Goal: Task Accomplishment & Management: Manage account settings

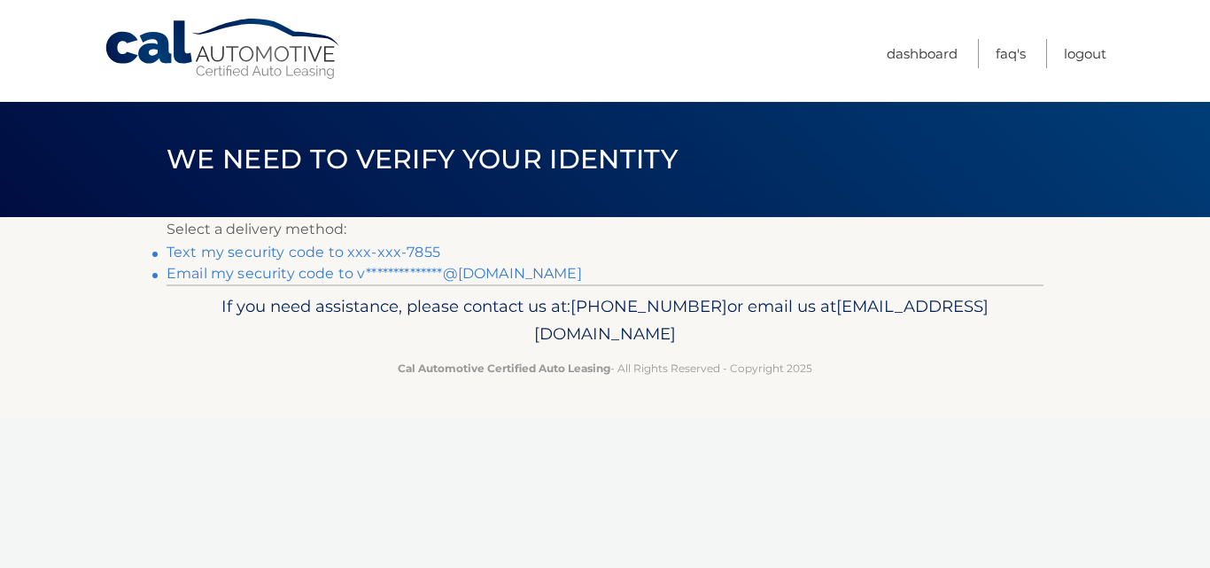
click at [323, 253] on link "Text my security code to xxx-xxx-7855" at bounding box center [304, 252] width 274 height 17
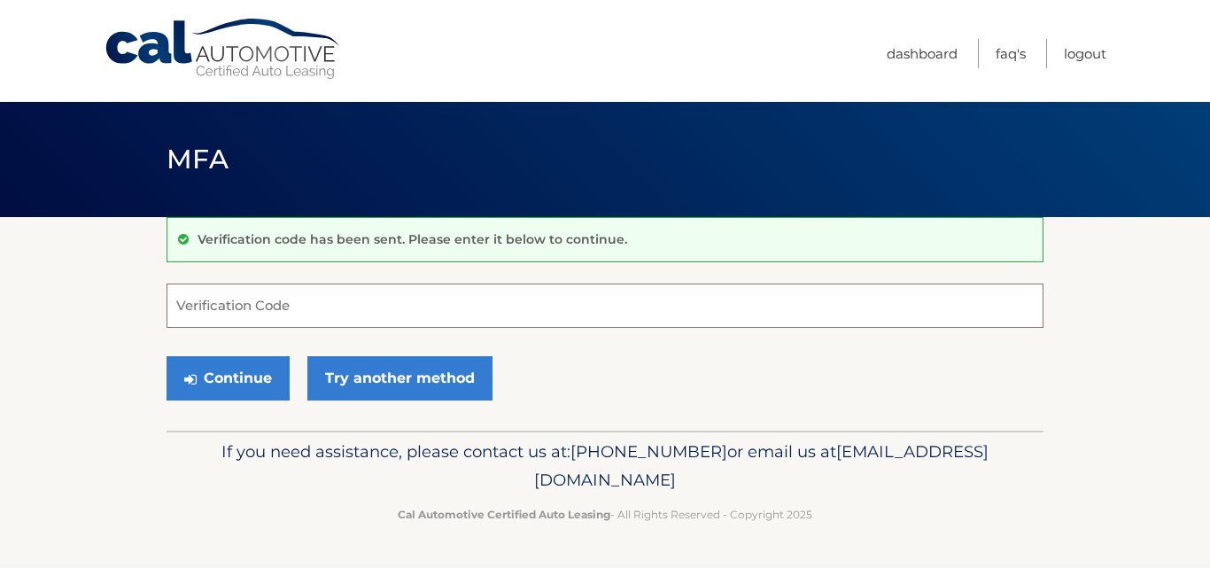
click at [518, 298] on input "Verification Code" at bounding box center [605, 305] width 877 height 44
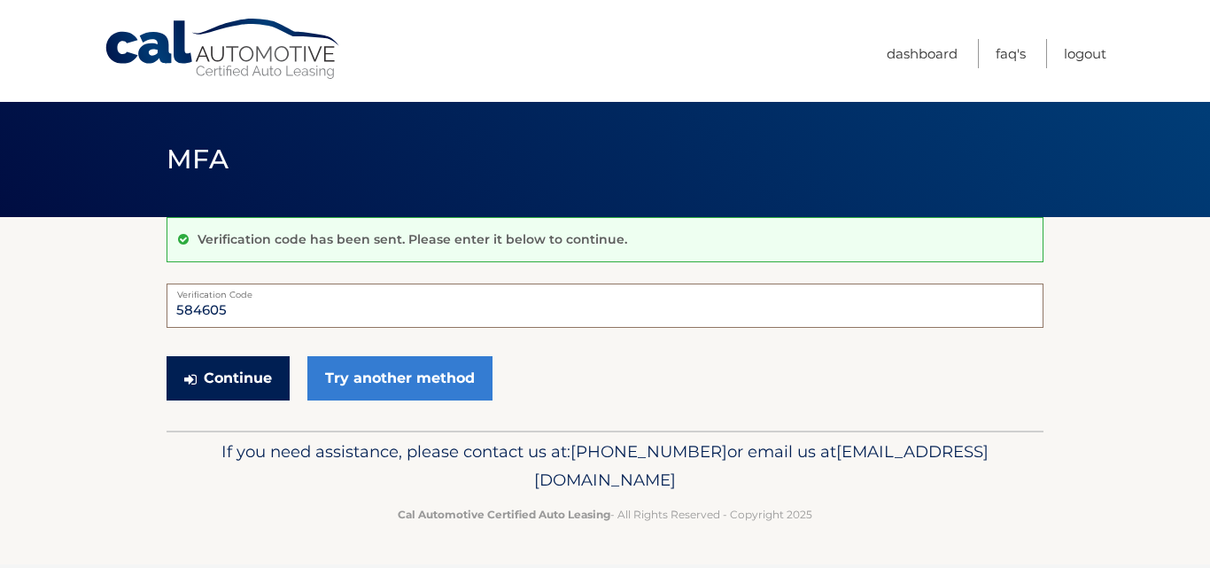
type input "584605"
click at [235, 379] on button "Continue" at bounding box center [228, 378] width 123 height 44
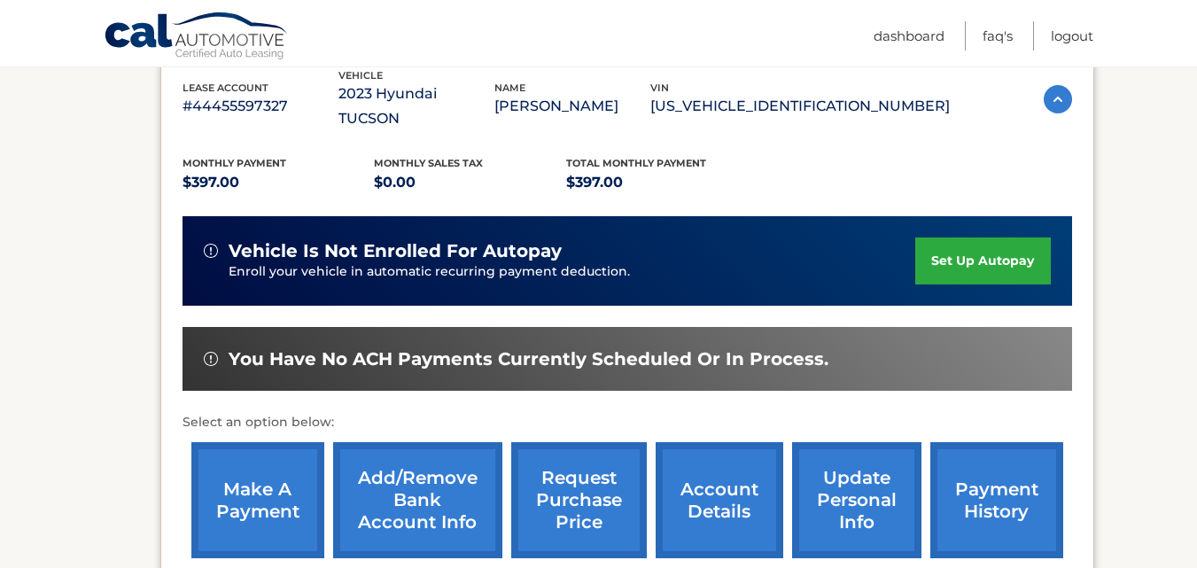
scroll to position [354, 0]
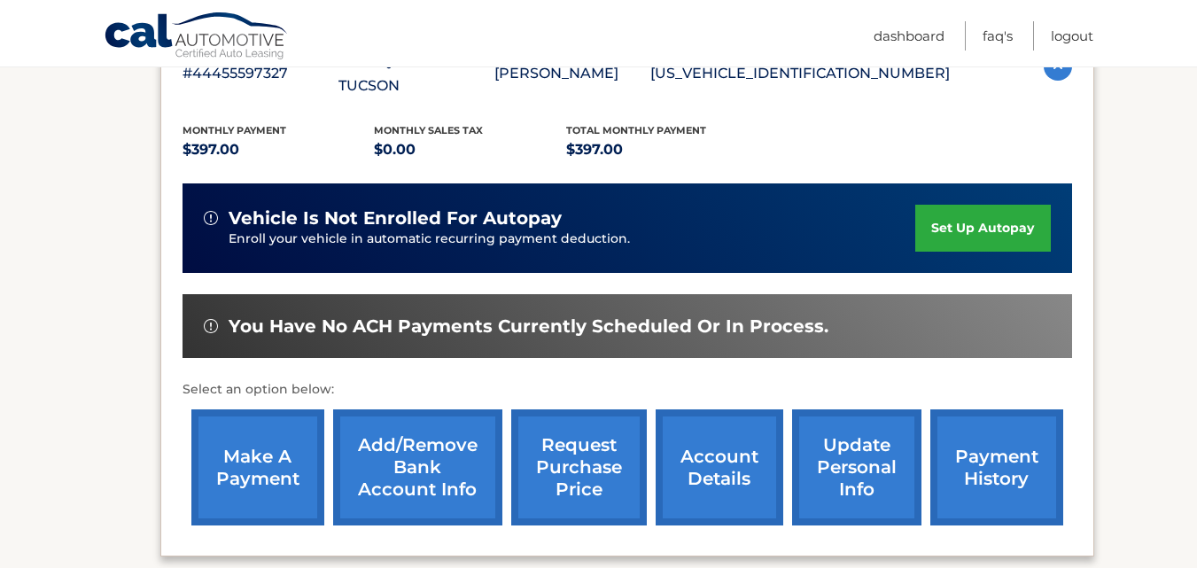
click at [253, 427] on link "make a payment" at bounding box center [257, 467] width 133 height 116
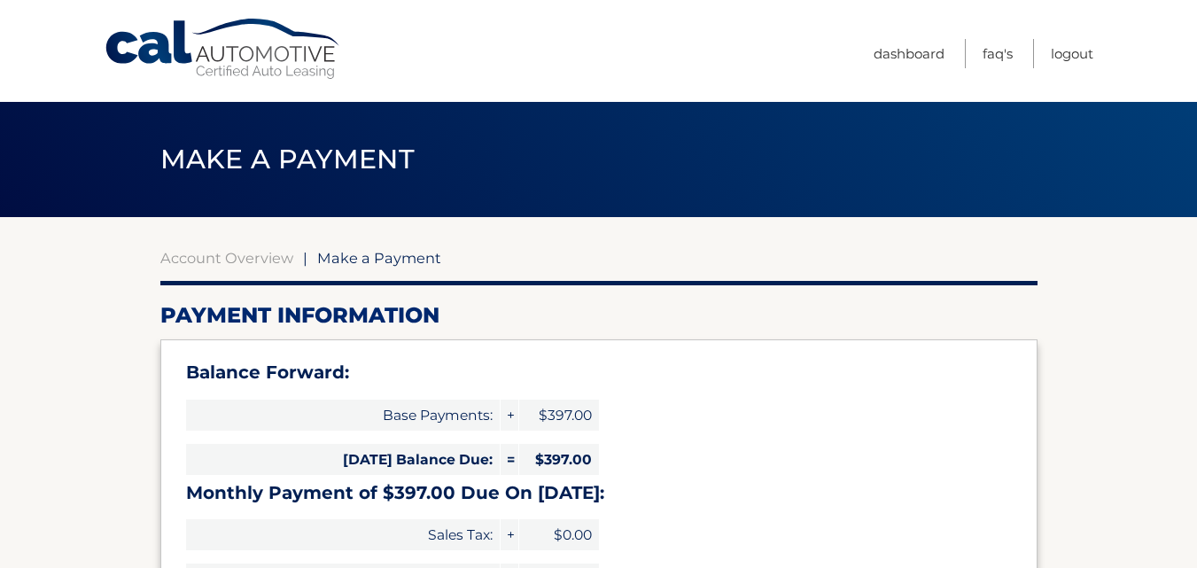
select select "M2QxMjhlOWYtZmZmOS00ZGU3LWE2MjItZmFiMjQxZTVhOTA4"
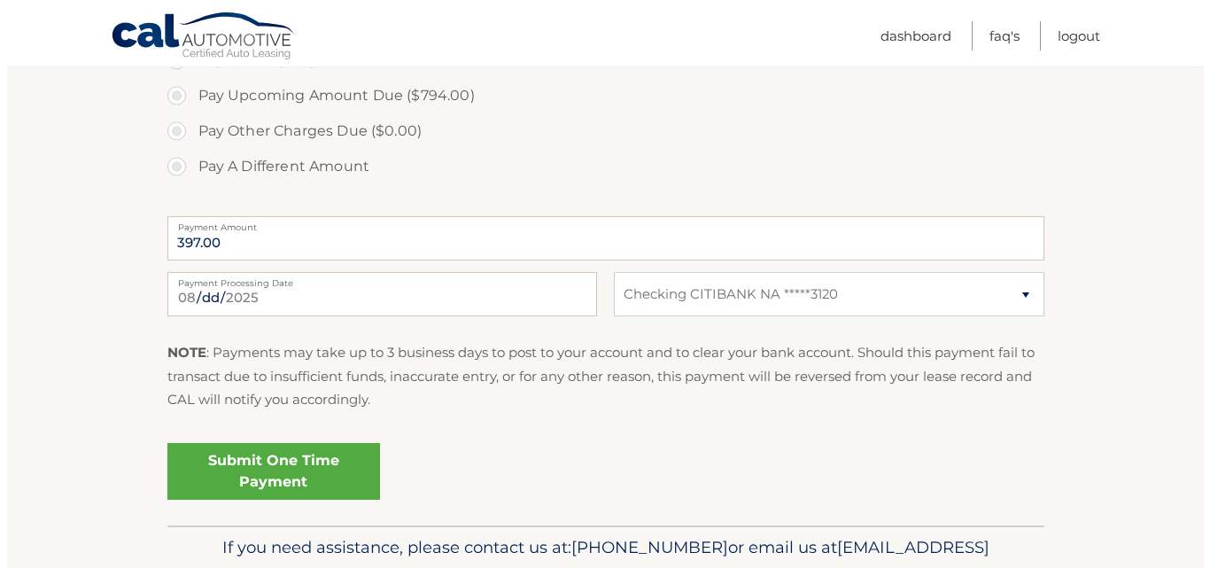
scroll to position [709, 0]
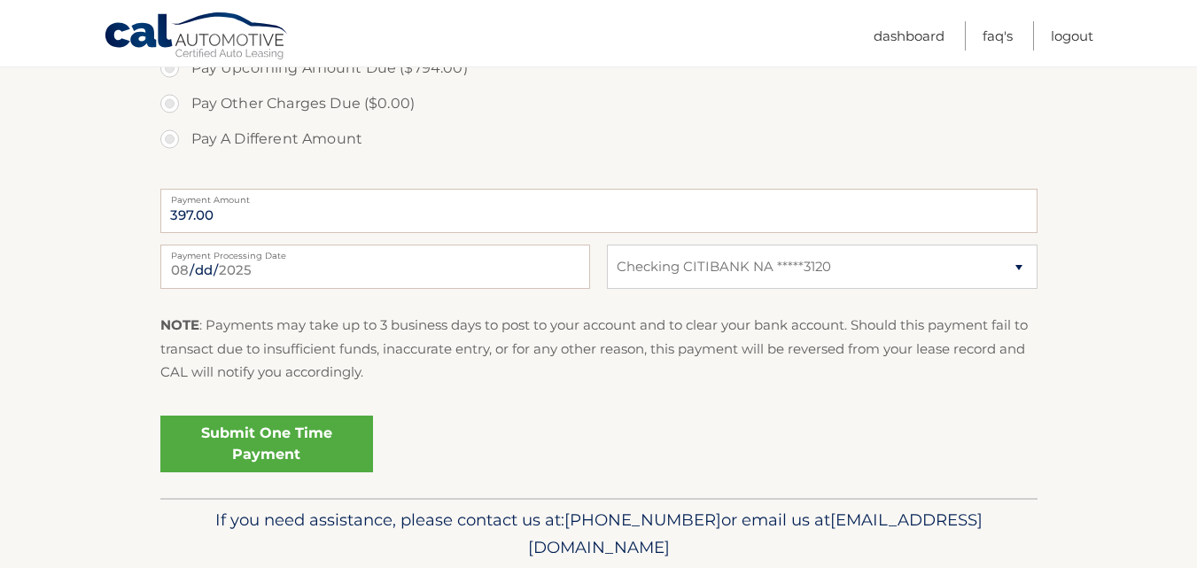
click at [217, 446] on link "Submit One Time Payment" at bounding box center [266, 443] width 213 height 57
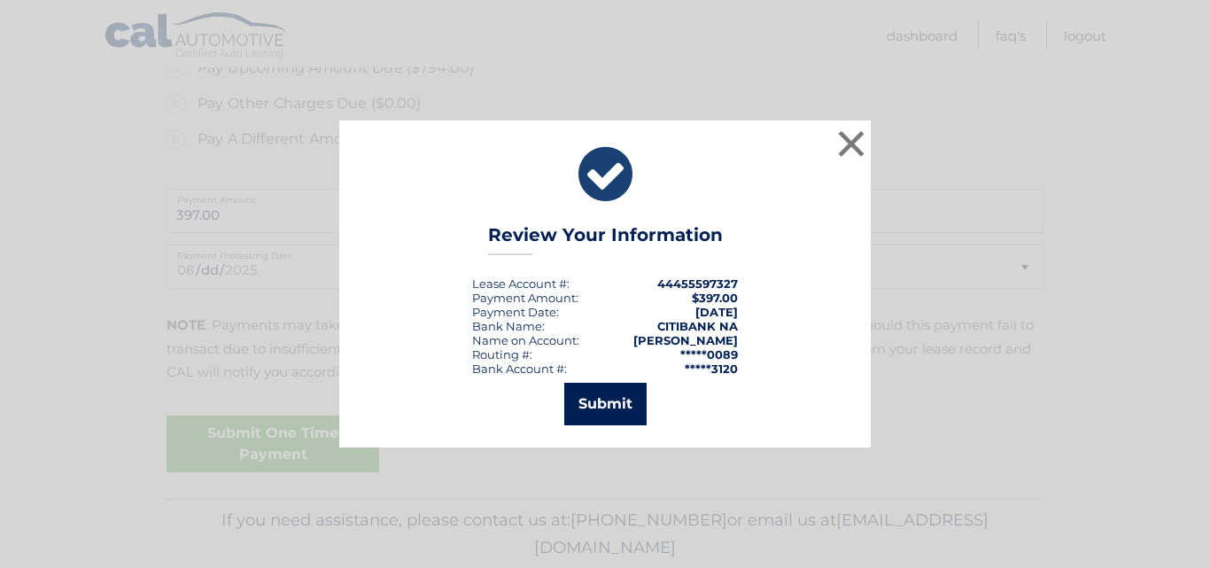
click at [605, 407] on button "Submit" at bounding box center [605, 404] width 82 height 43
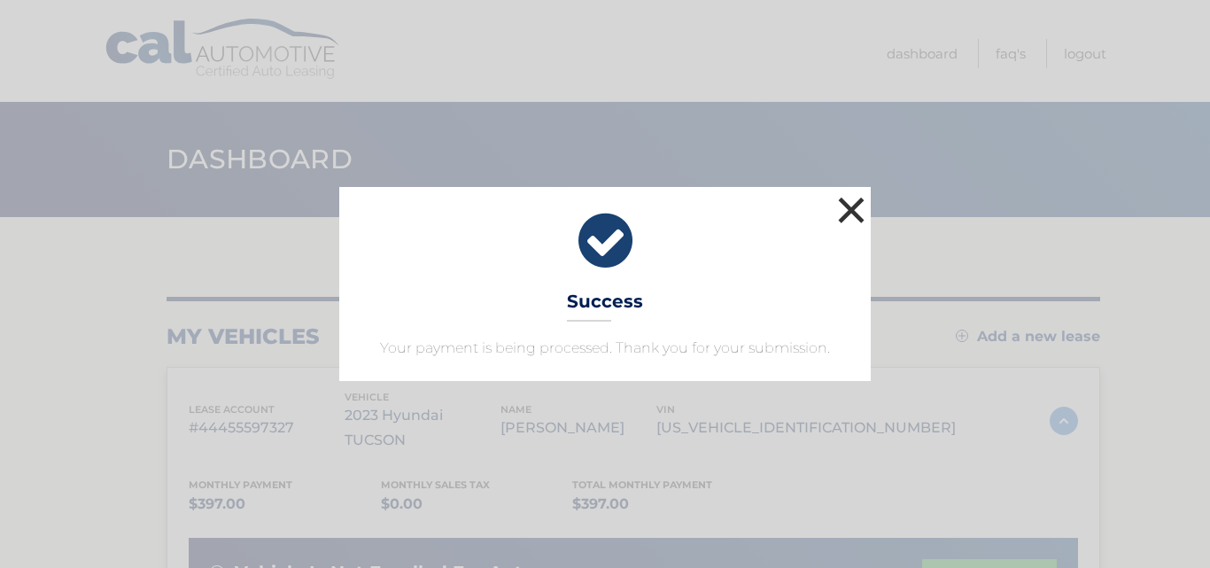
click at [849, 208] on button "×" at bounding box center [850, 209] width 35 height 35
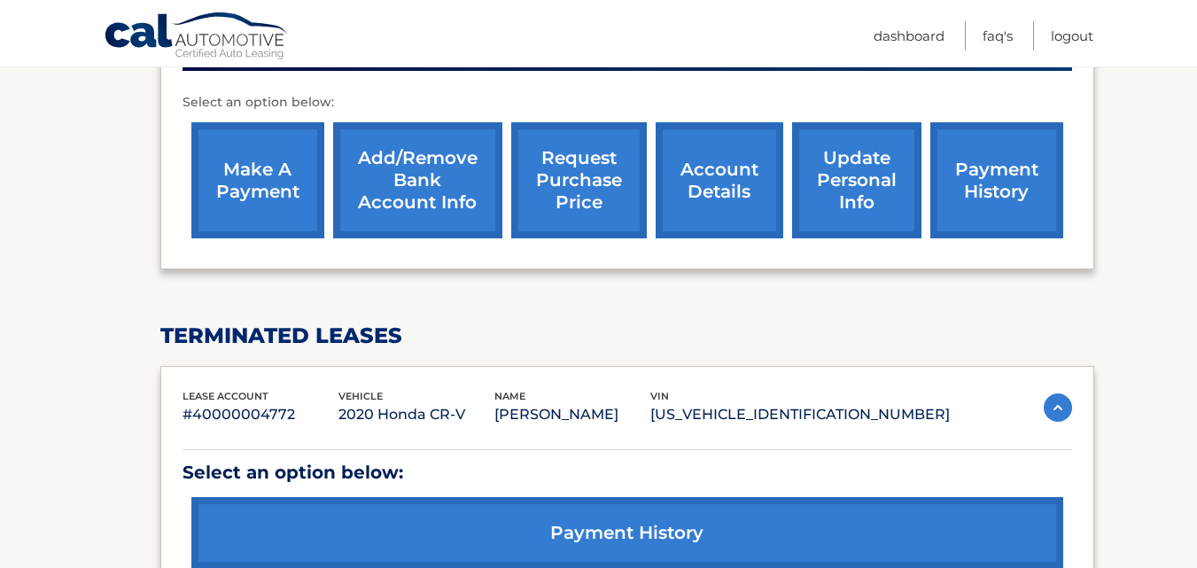
scroll to position [852, 0]
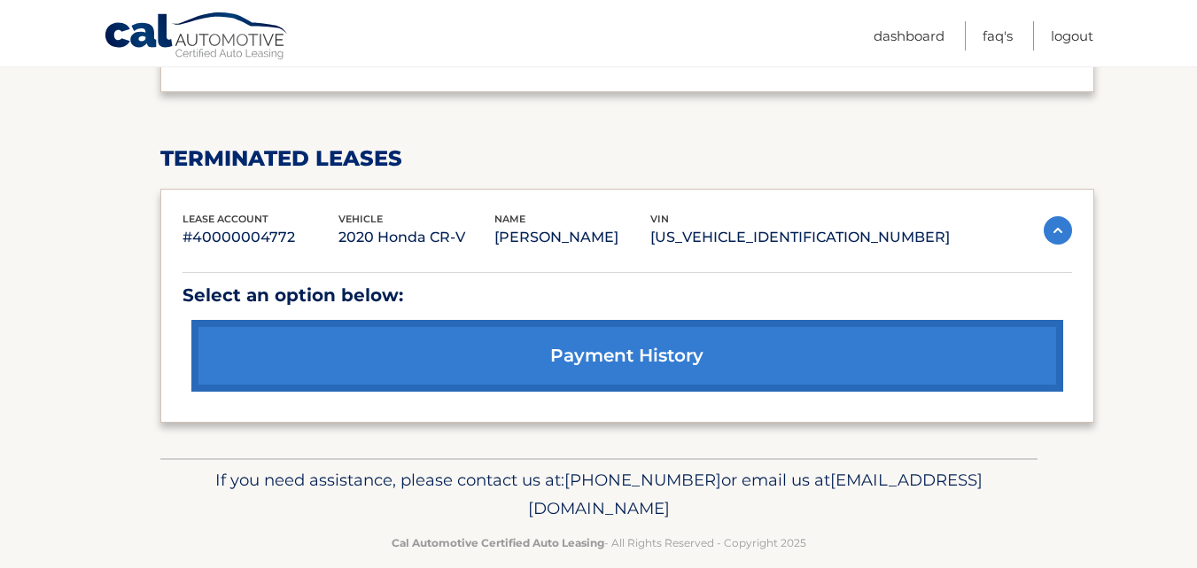
click at [633, 327] on link "payment history" at bounding box center [627, 356] width 872 height 72
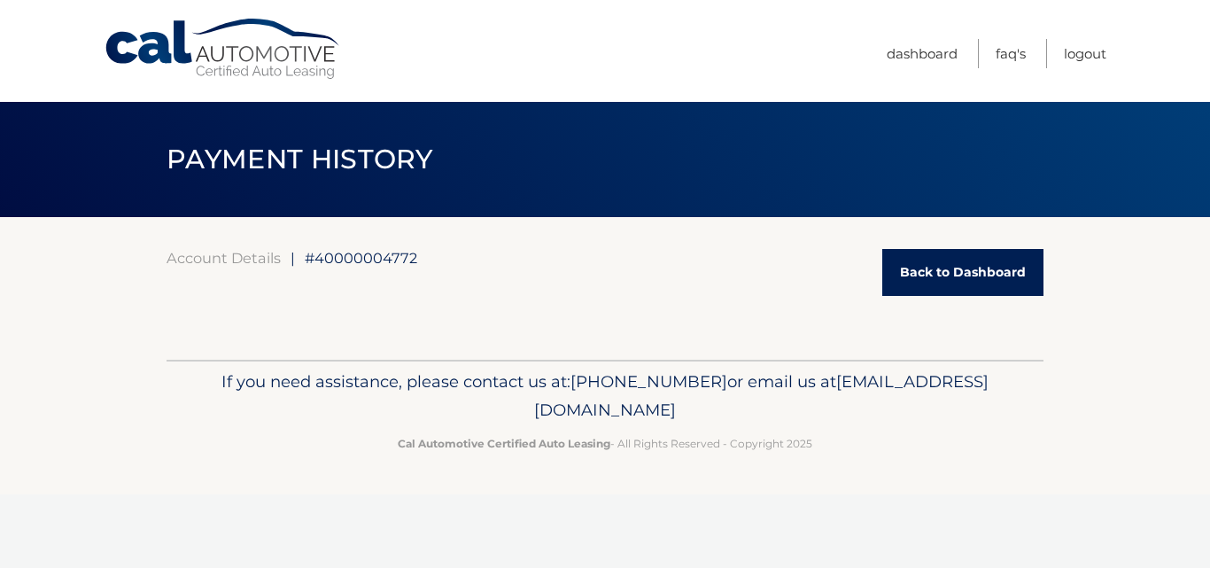
click at [971, 267] on link "Back to Dashboard" at bounding box center [962, 272] width 161 height 47
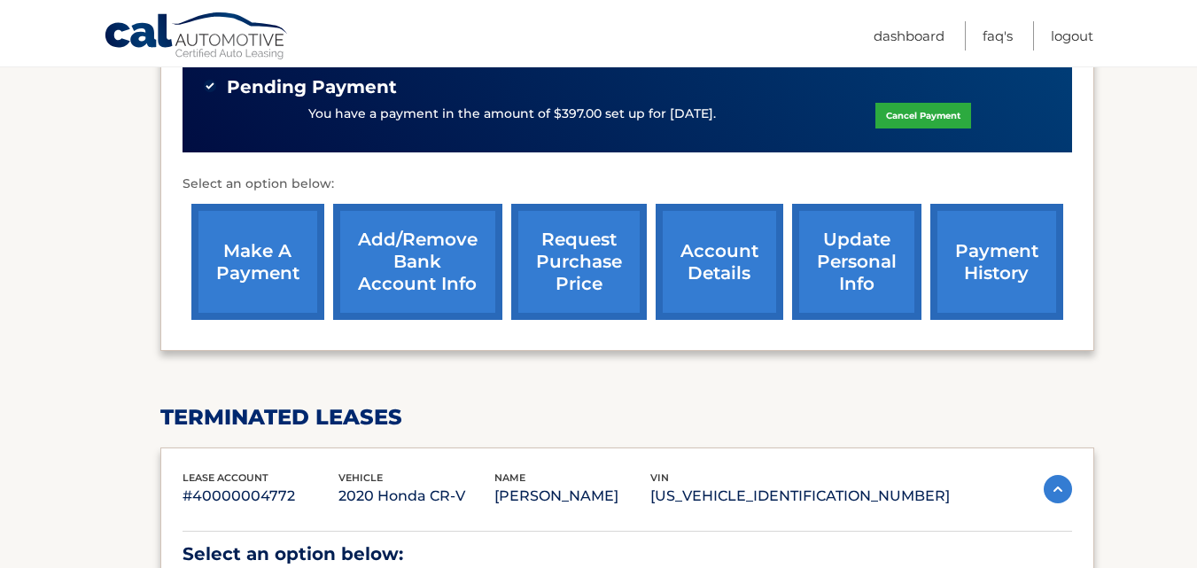
scroll to position [586, 0]
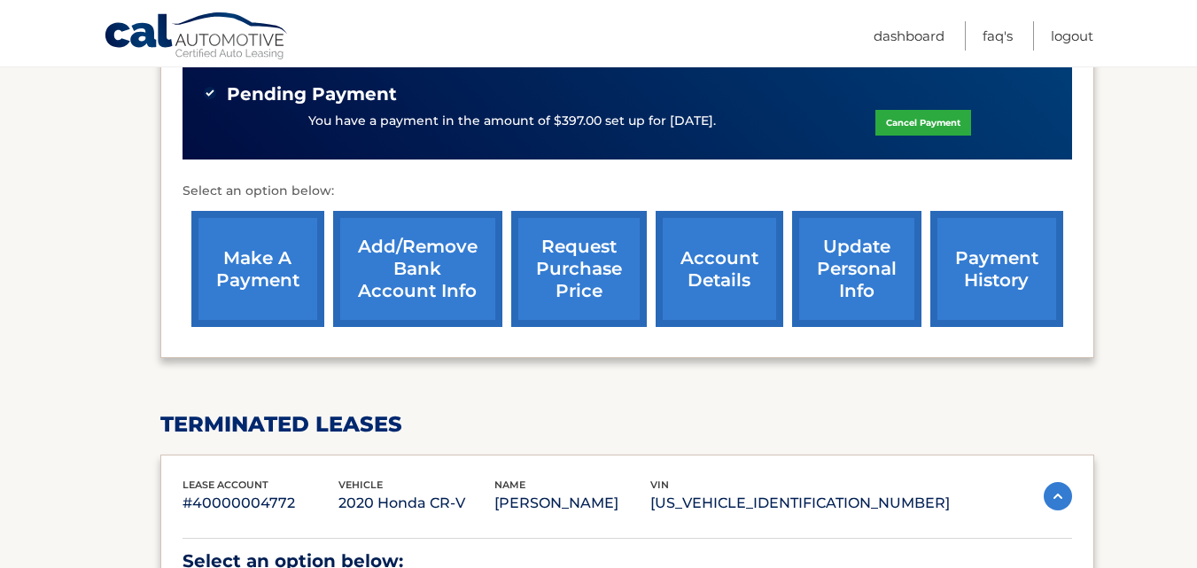
click at [1001, 245] on link "payment history" at bounding box center [996, 269] width 133 height 116
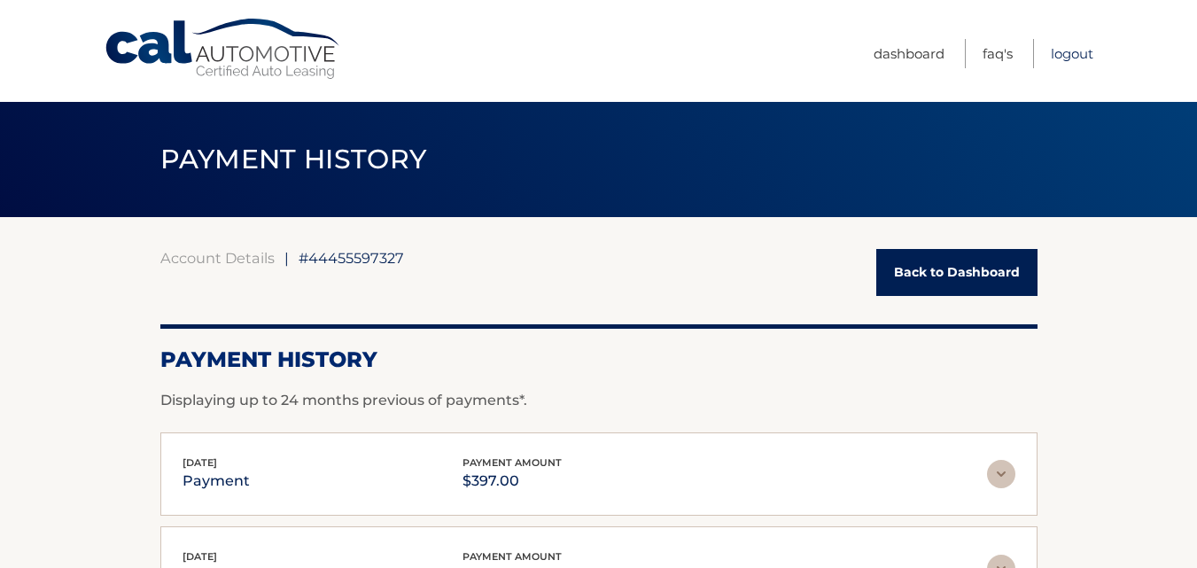
click at [1064, 58] on link "Logout" at bounding box center [1071, 53] width 43 height 29
